Goal: Navigation & Orientation: Find specific page/section

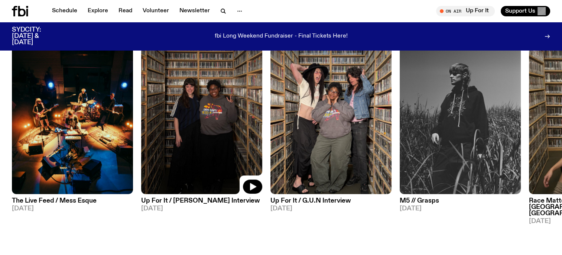
scroll to position [407, 0]
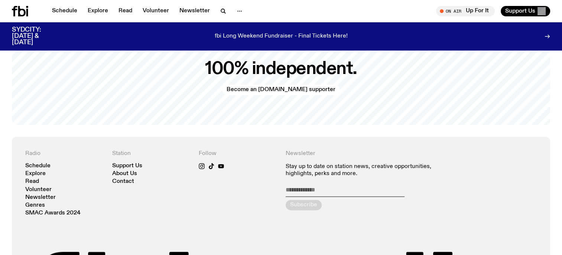
scroll to position [1552, 0]
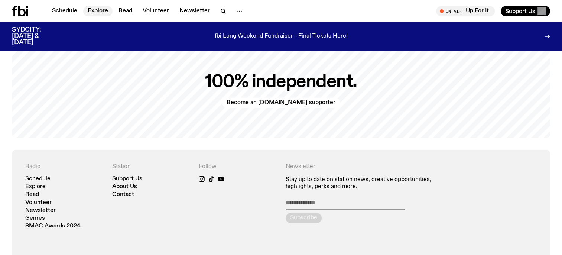
click at [98, 10] on link "Explore" at bounding box center [97, 11] width 29 height 10
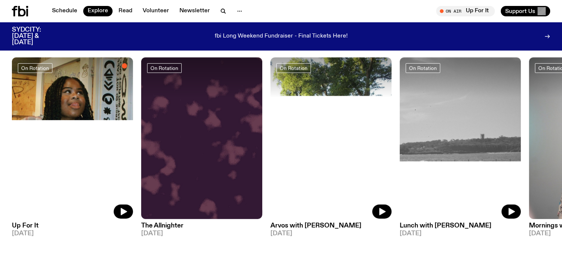
scroll to position [334, 0]
